Goal: Complete application form: Complete application form

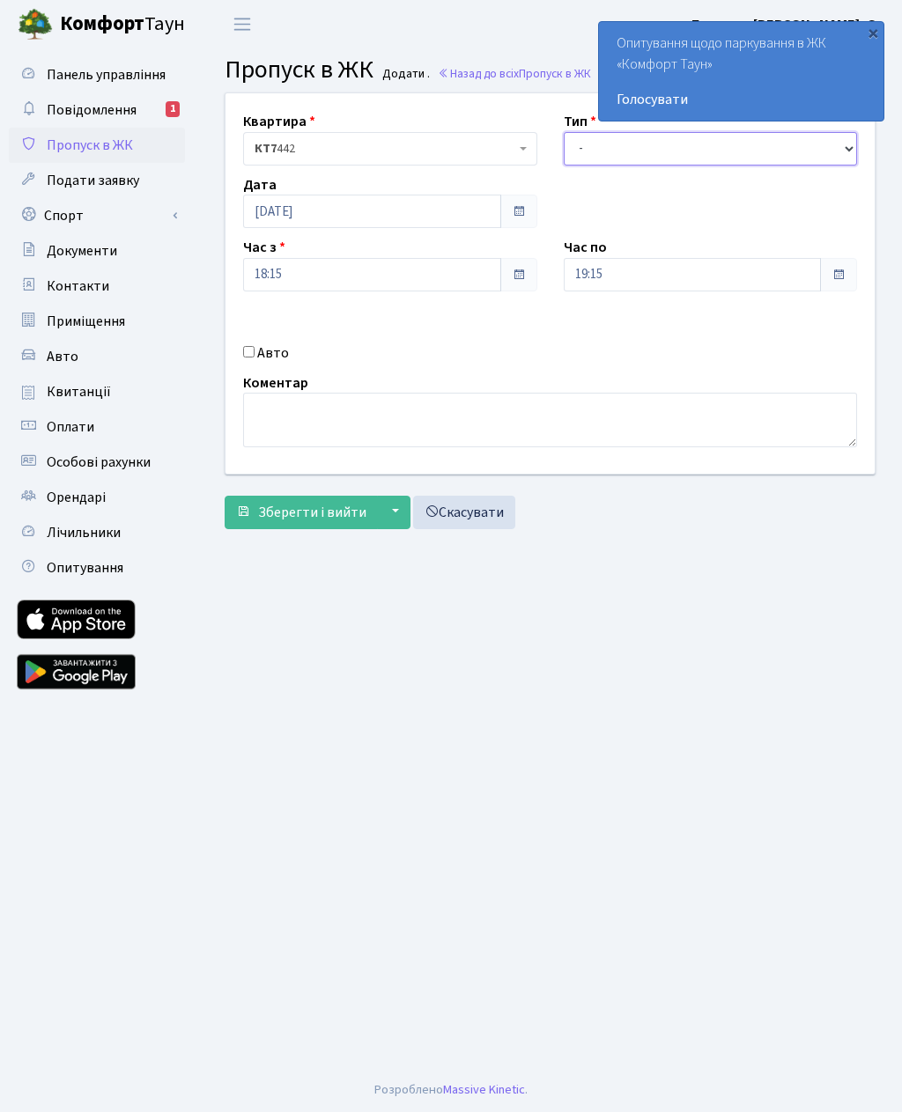
click at [598, 151] on select "- Доставка Таксі Гості Сервіс" at bounding box center [711, 148] width 294 height 33
select select "3"
click at [264, 361] on label "Авто" at bounding box center [273, 352] width 32 height 21
click at [255, 357] on input "Авто" at bounding box center [248, 350] width 11 height 11
checkbox input "true"
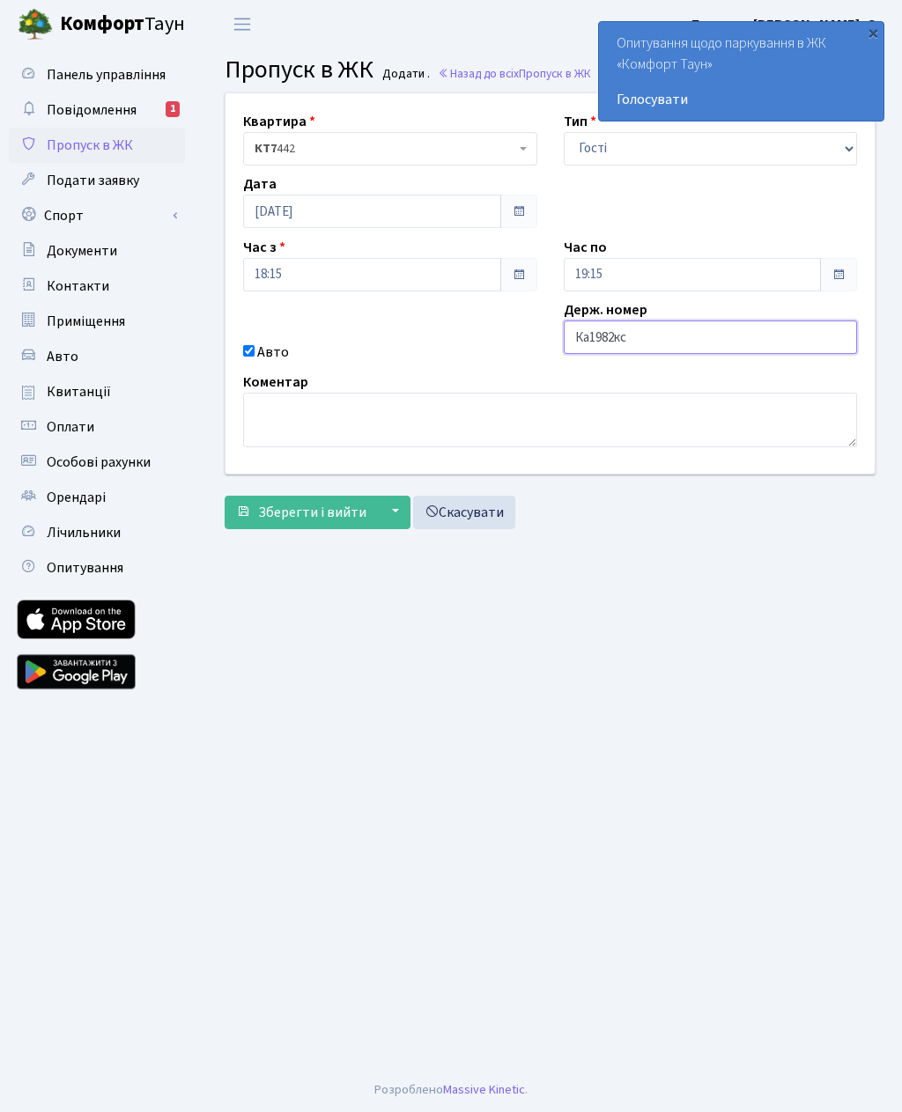
type input "Ка1982кс"
click at [320, 503] on span "Зберегти і вийти" at bounding box center [312, 512] width 108 height 19
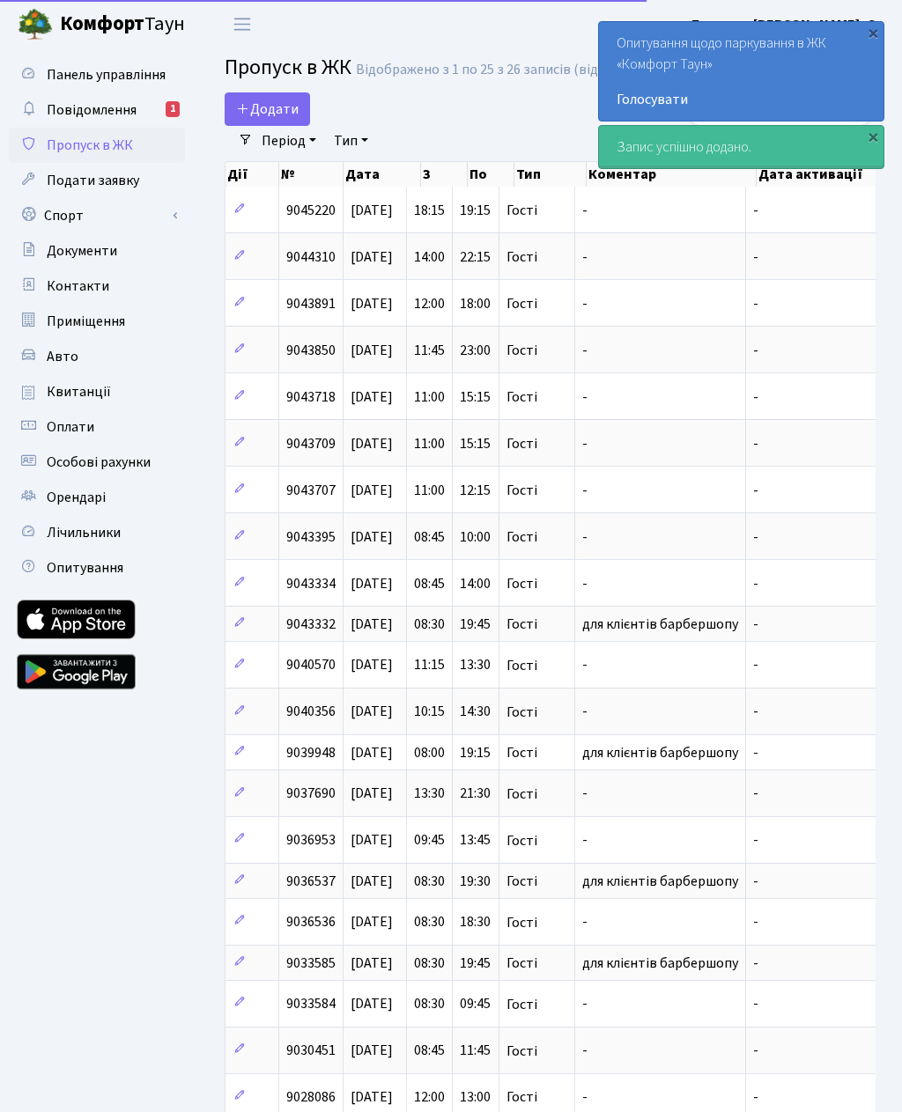
select select "25"
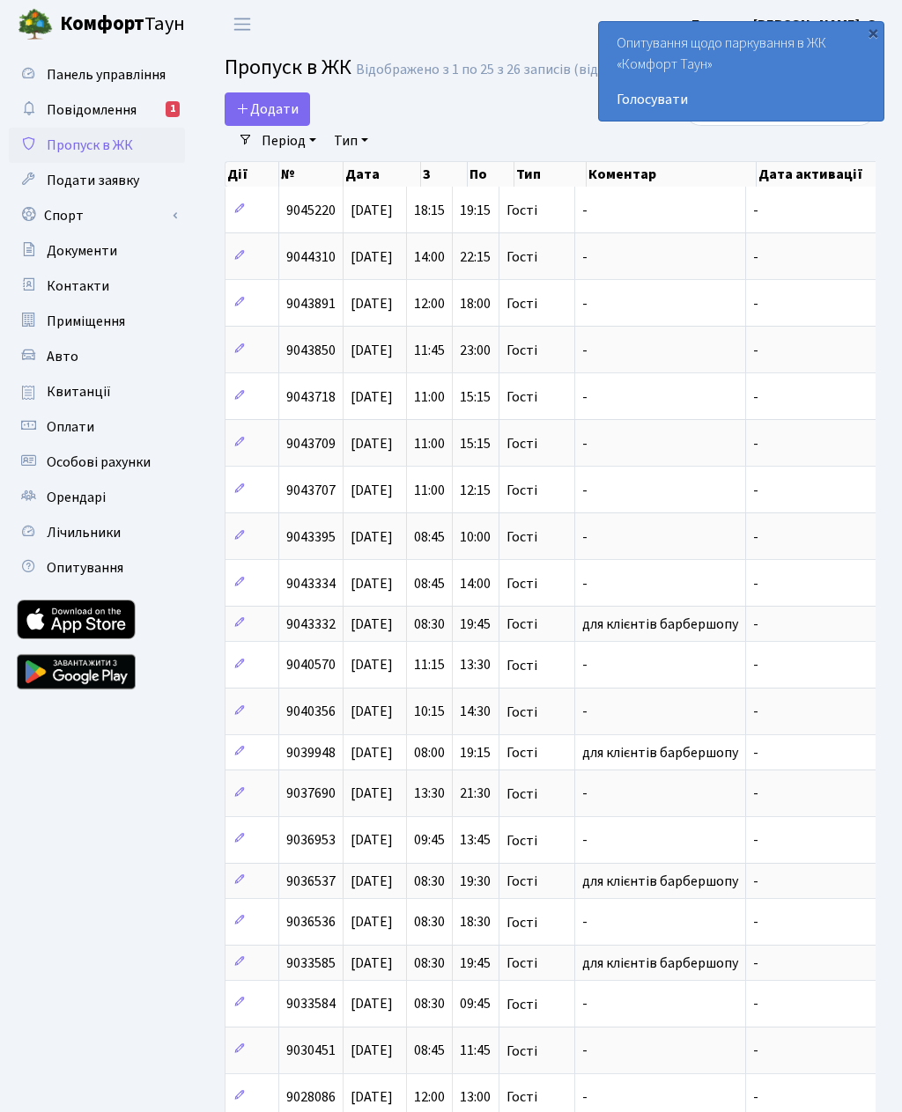
click at [268, 115] on span "Додати" at bounding box center [267, 109] width 63 height 19
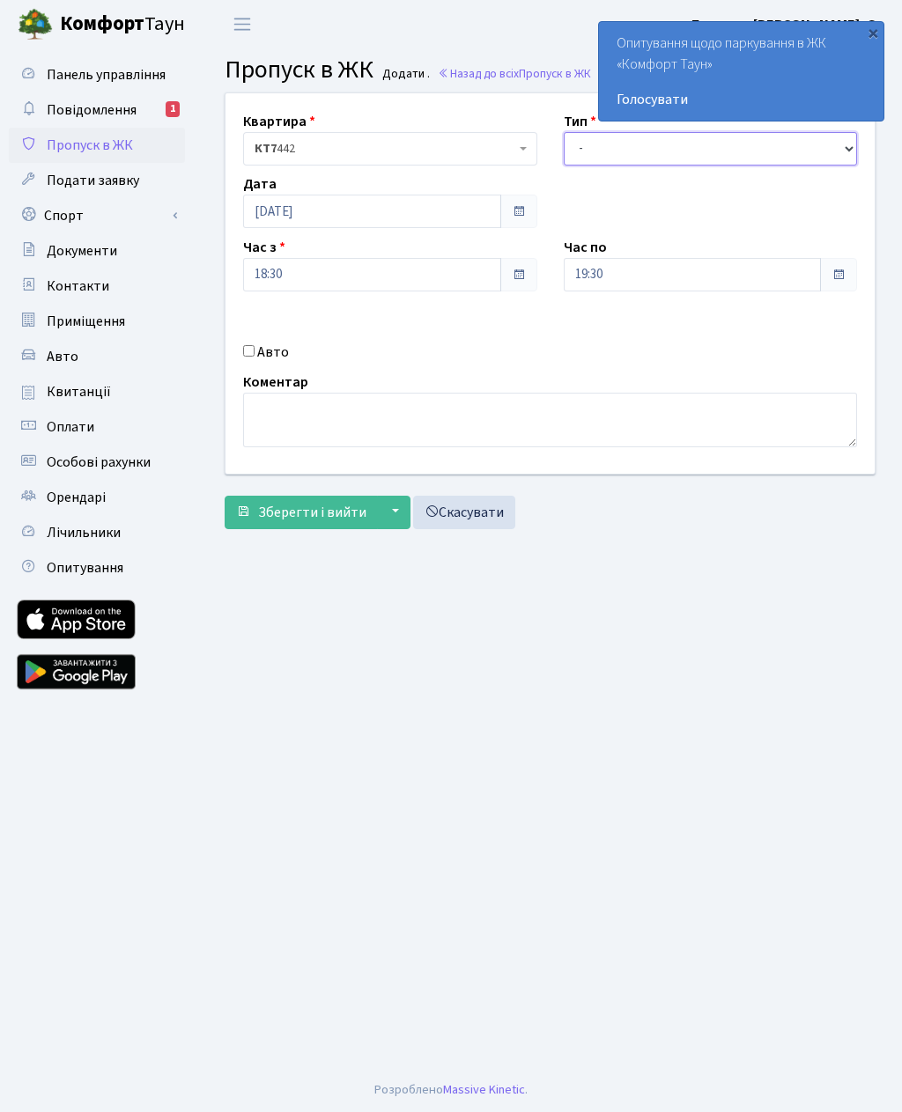
click at [577, 144] on select "- Доставка Таксі Гості Сервіс" at bounding box center [711, 148] width 294 height 33
select select "3"
click at [255, 352] on input "Авто" at bounding box center [248, 350] width 11 height 11
checkbox input "true"
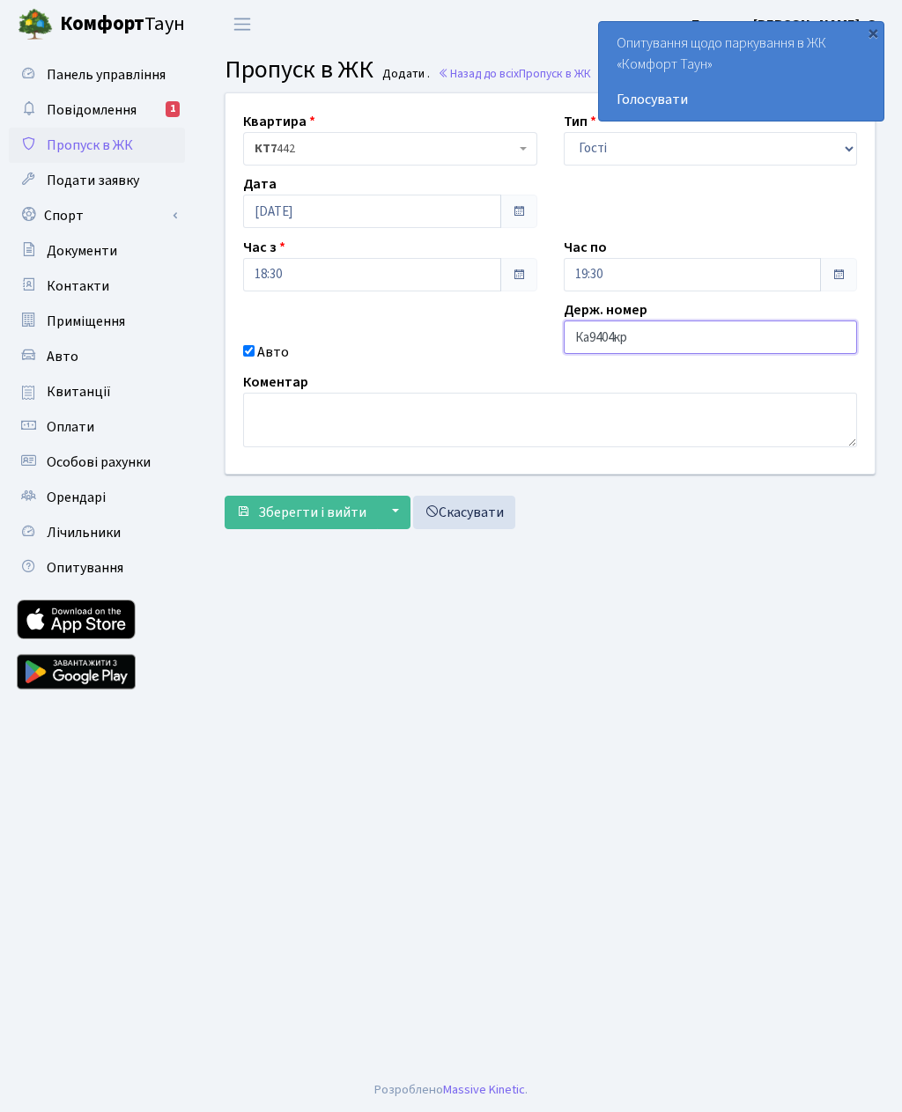
type input "Ка9404кр"
click at [607, 277] on input "19:30" at bounding box center [693, 274] width 258 height 33
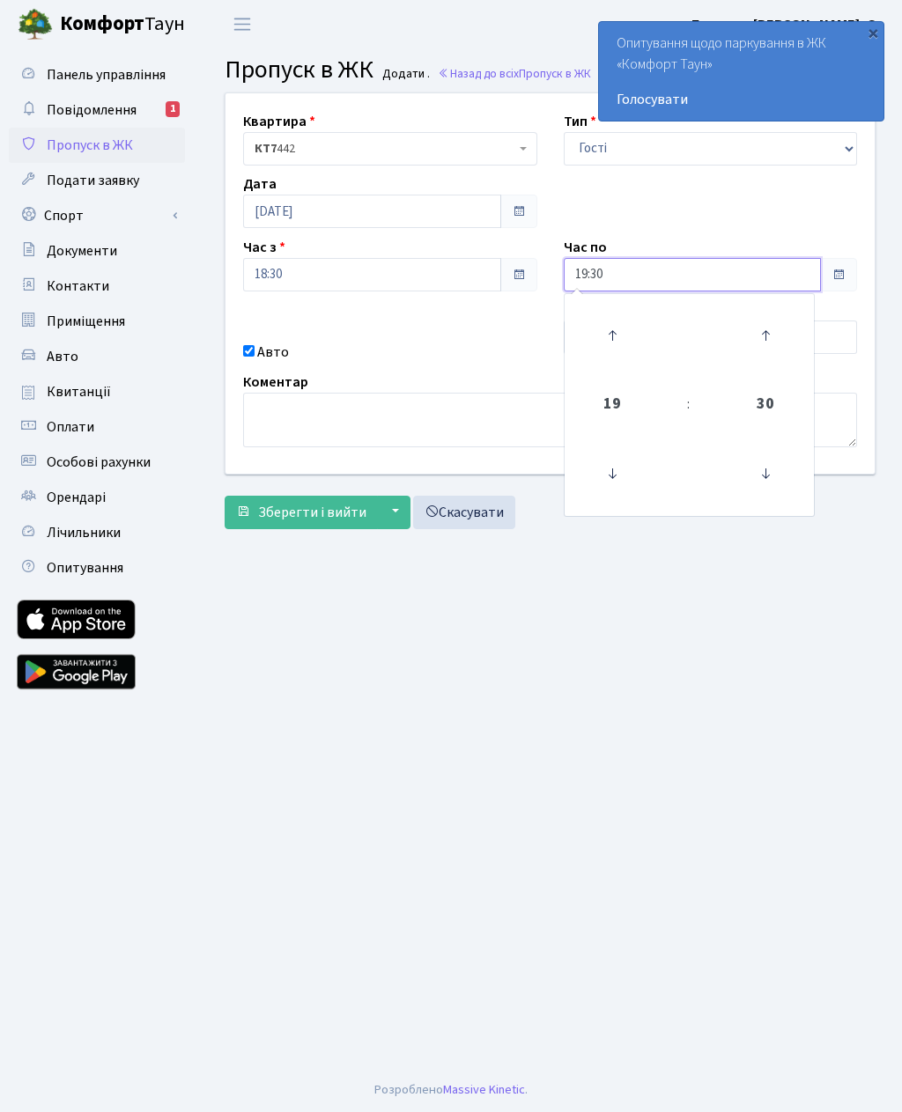
click at [608, 342] on icon at bounding box center [612, 336] width 48 height 48
click at [610, 340] on icon at bounding box center [612, 336] width 48 height 48
click at [616, 327] on icon at bounding box center [612, 336] width 48 height 48
type input "22:30"
click at [447, 682] on main "Admin Пропуск в ЖК Додати Пропуск в ЖК Додати . Назад до всіх Пропуск в ЖК Квар…" at bounding box center [550, 558] width 704 height 1020
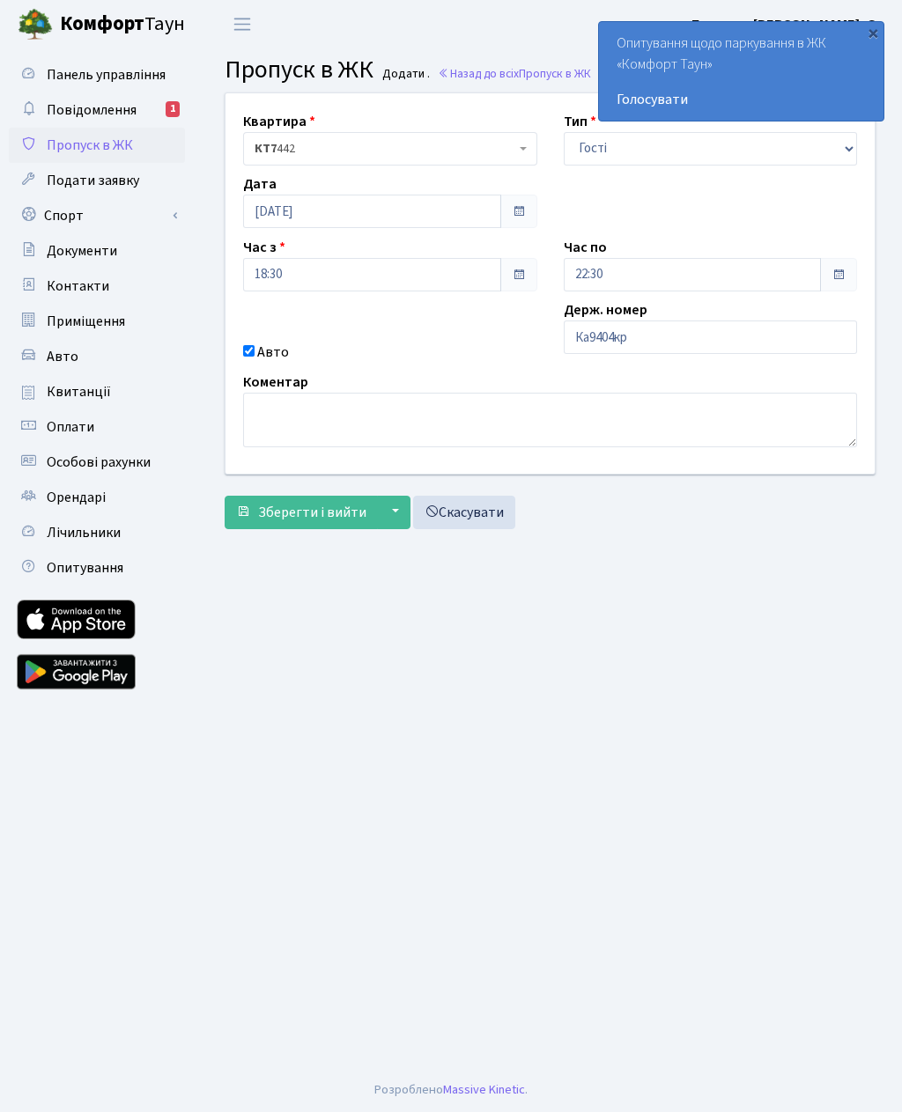
click at [325, 515] on span "Зберегти і вийти" at bounding box center [312, 512] width 108 height 19
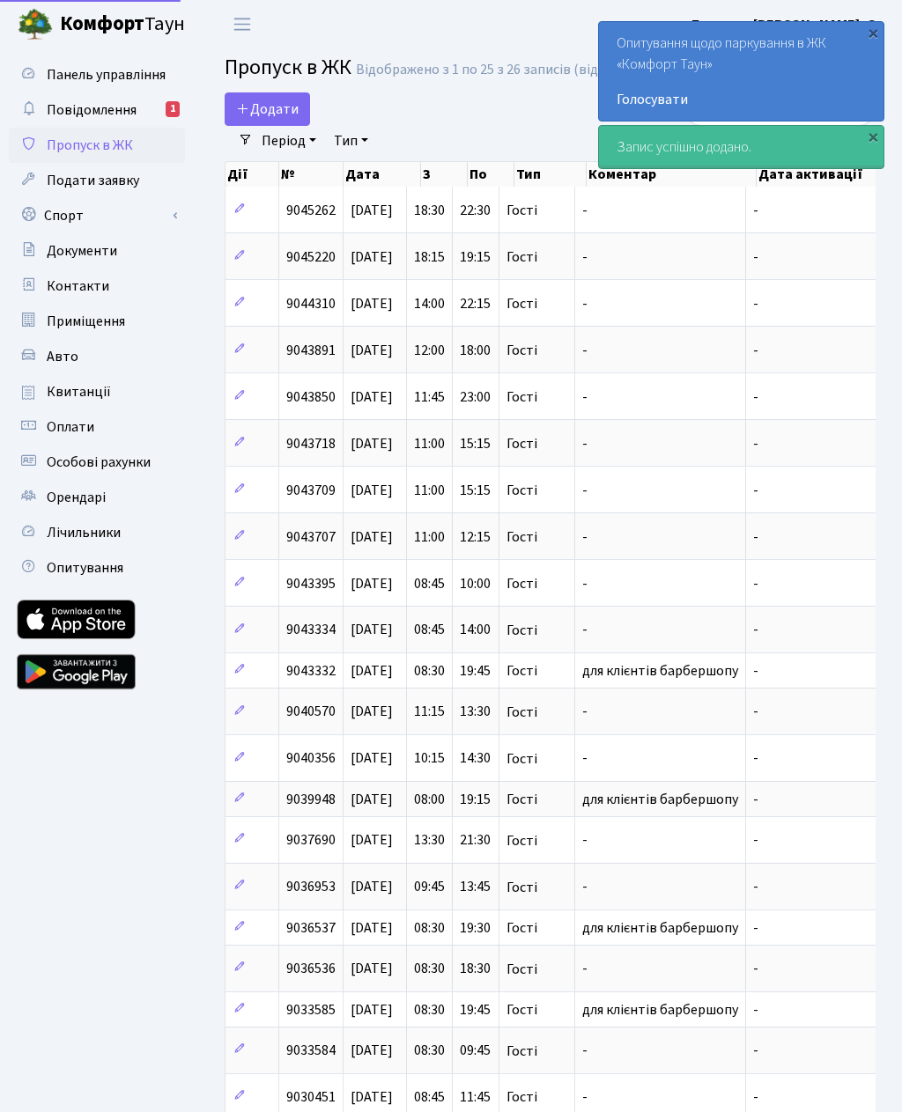
select select "25"
